Goal: Find specific page/section: Find specific page/section

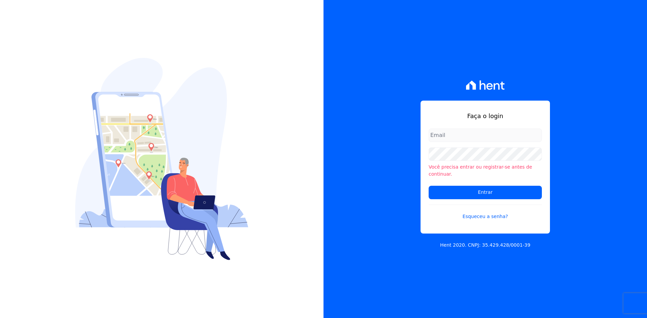
click at [444, 140] on input "email" at bounding box center [484, 135] width 113 height 13
click at [451, 140] on input "email" at bounding box center [484, 135] width 113 height 13
click at [453, 142] on input "email" at bounding box center [484, 135] width 113 height 13
type input "[PERSON_NAME][EMAIL_ADDRESS][DOMAIN_NAME]"
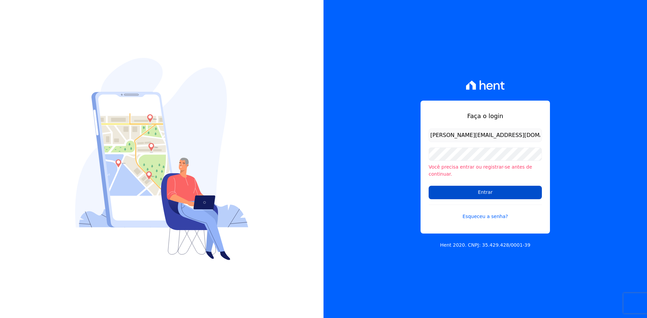
click at [468, 191] on input "Entrar" at bounding box center [484, 192] width 113 height 13
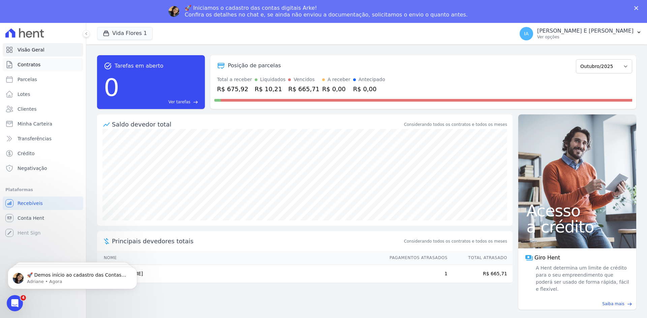
click at [25, 65] on span "Contratos" at bounding box center [29, 64] width 23 height 7
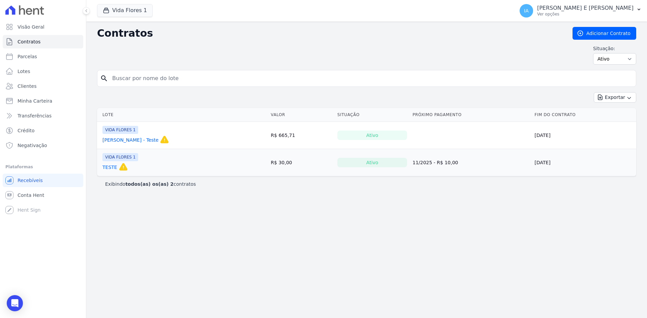
click at [25, 65] on link "Lotes" at bounding box center [43, 71] width 80 height 13
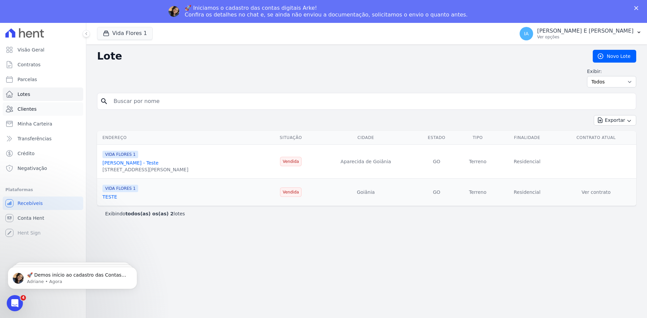
click at [31, 112] on span "Clientes" at bounding box center [27, 109] width 19 height 7
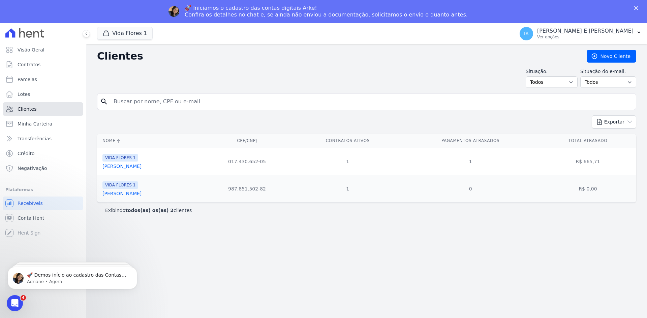
click at [26, 112] on span "Clientes" at bounding box center [27, 109] width 19 height 7
click at [612, 34] on p "IGOR ALEXANDRE ARANTES E SANTOS" at bounding box center [585, 31] width 96 height 7
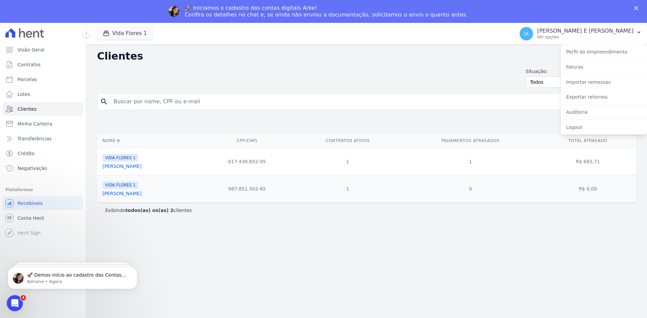
click at [395, 79] on div "Situação: Todos Adimplentes Inadimplentes Situação do e-mail: Todos Confirmado …" at bounding box center [366, 78] width 539 height 20
